Goal: Check status: Check status

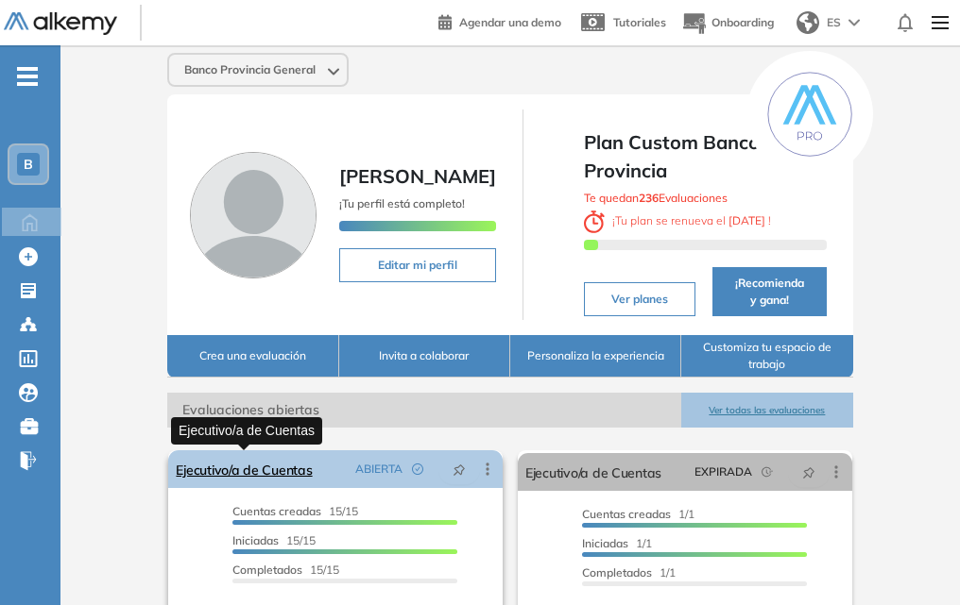
click at [279, 465] on link "Ejecutivo/a de Cuentas" at bounding box center [244, 470] width 136 height 38
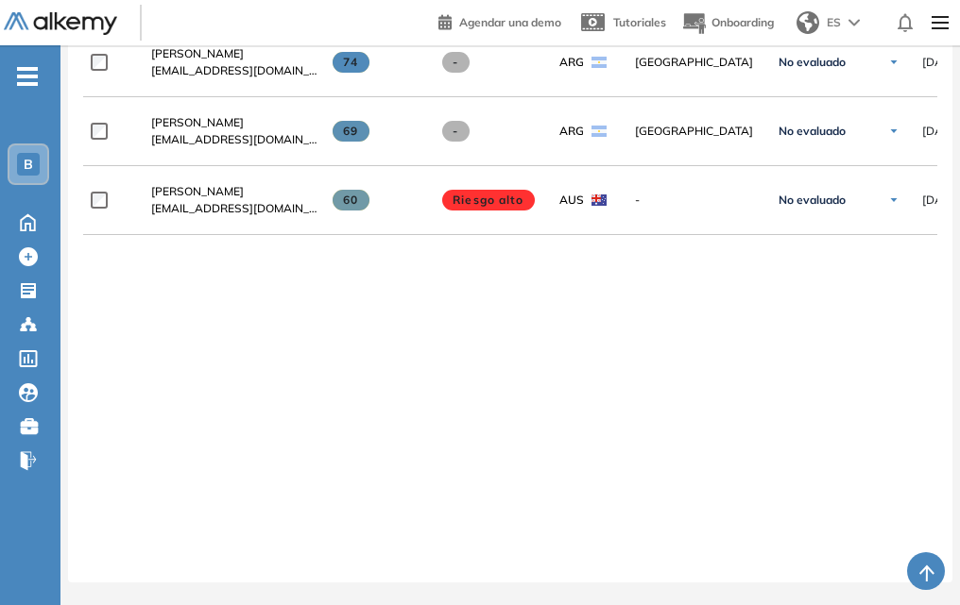
scroll to position [1335, 0]
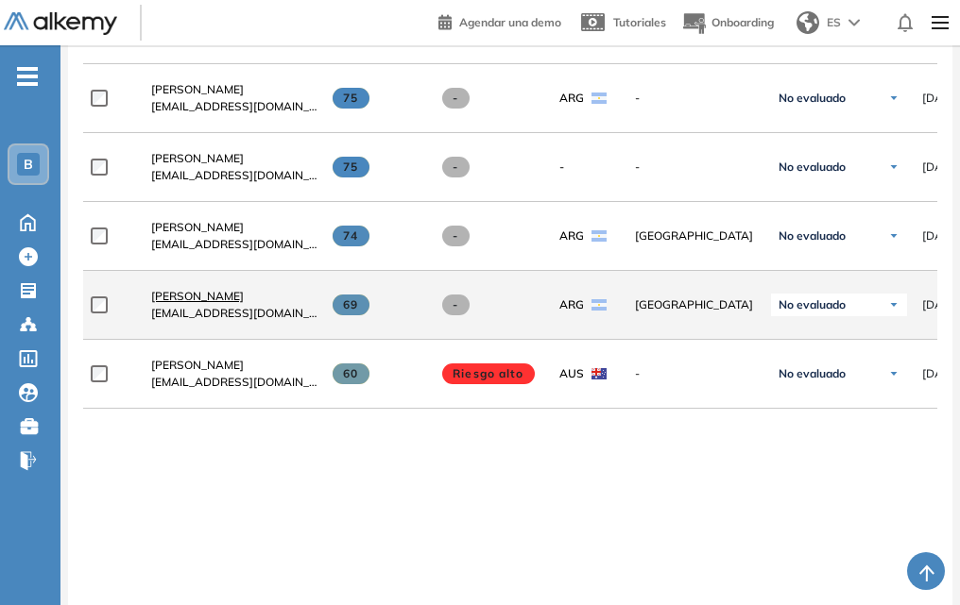
click at [197, 303] on span "[PERSON_NAME]" at bounding box center [197, 296] width 93 height 14
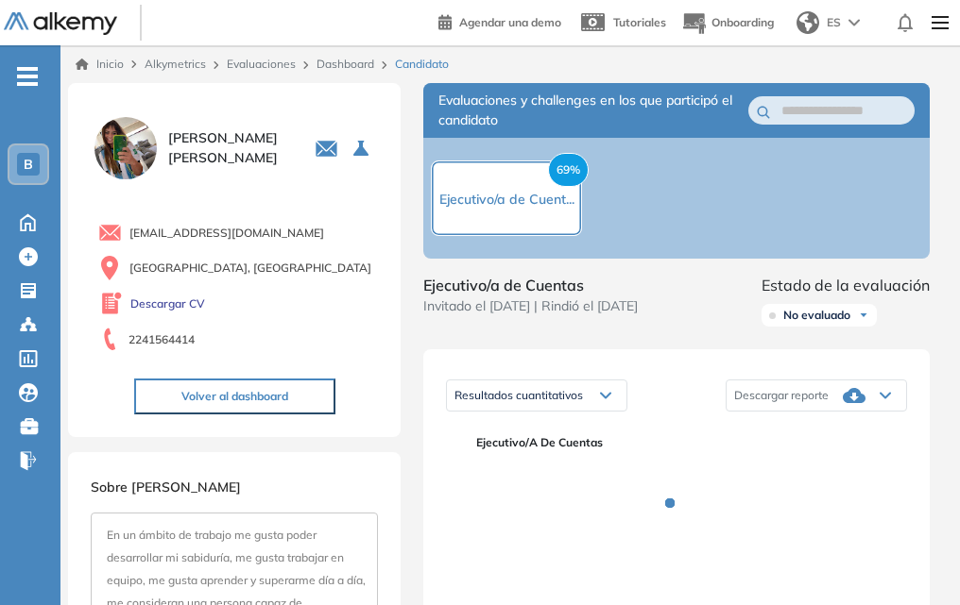
scroll to position [378, 0]
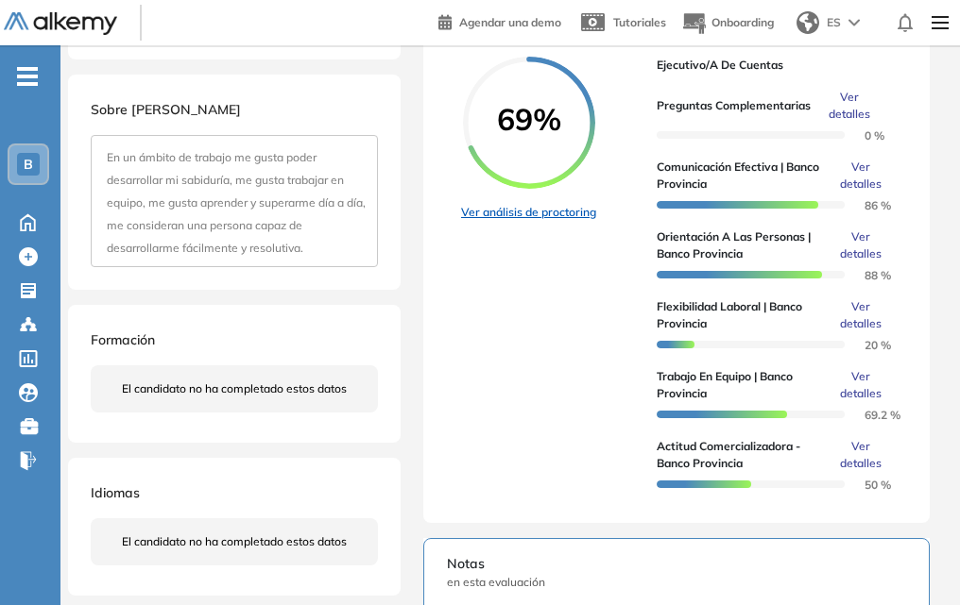
click at [568, 221] on link "Ver análisis de proctoring" at bounding box center [528, 212] width 135 height 17
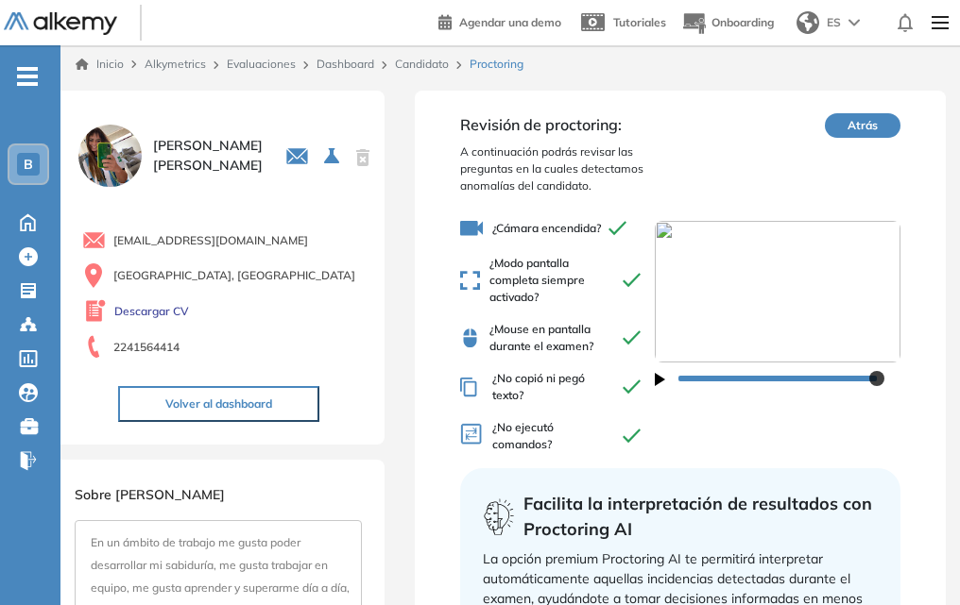
click at [656, 378] on icon "button" at bounding box center [660, 379] width 10 height 13
click at [664, 230] on img at bounding box center [778, 292] width 246 height 142
